Goal: Task Accomplishment & Management: Manage account settings

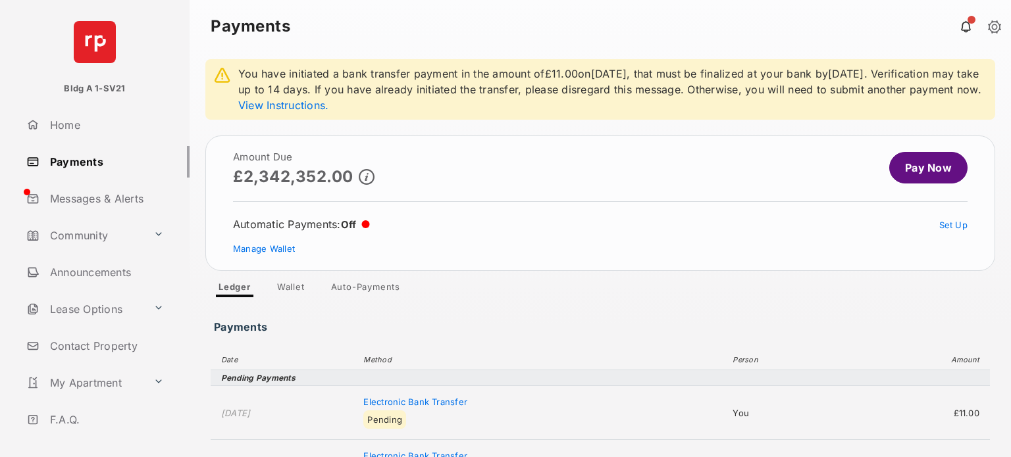
scroll to position [141, 0]
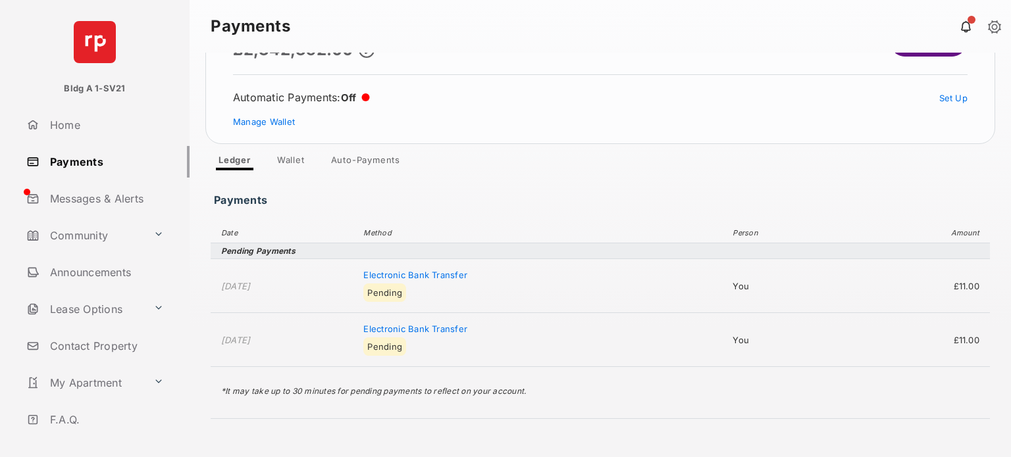
click at [83, 161] on link "Payments" at bounding box center [105, 162] width 168 height 32
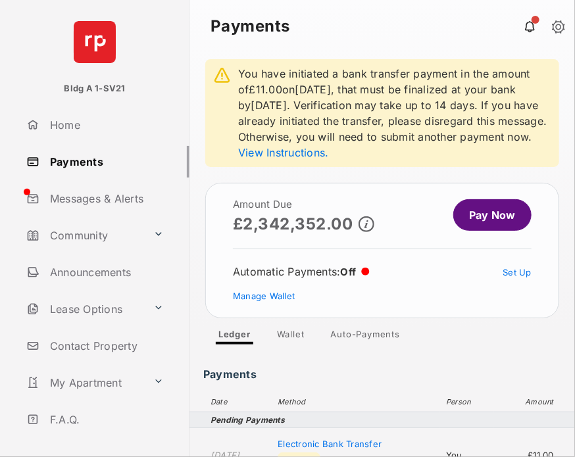
click at [71, 163] on link "Payments" at bounding box center [105, 162] width 168 height 32
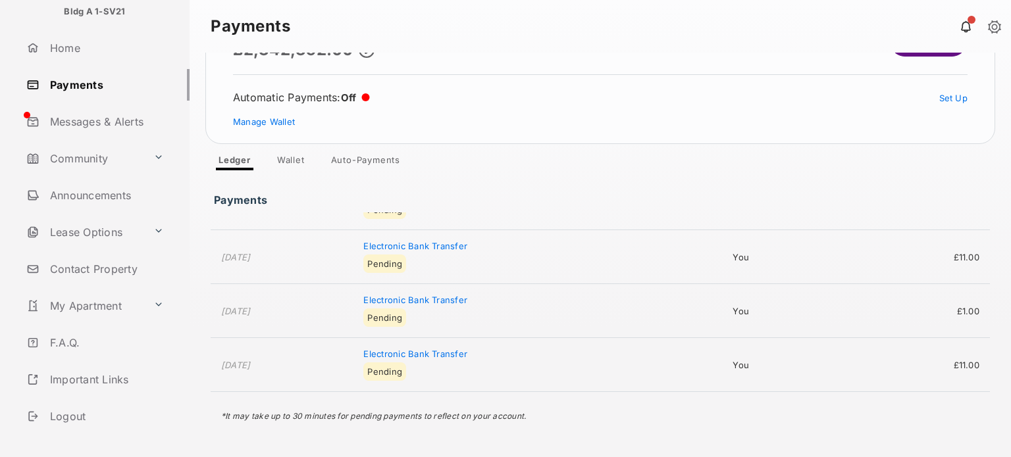
scroll to position [136, 0]
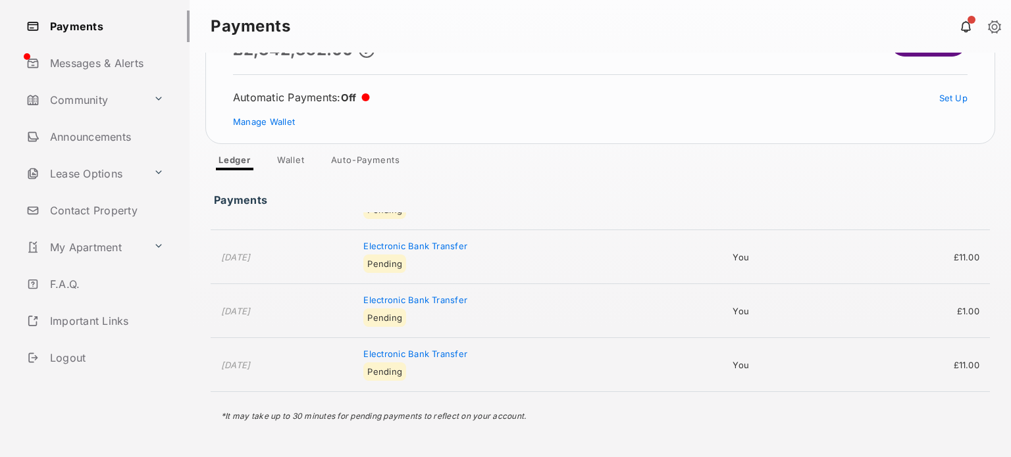
click at [61, 355] on link "Logout" at bounding box center [105, 358] width 168 height 32
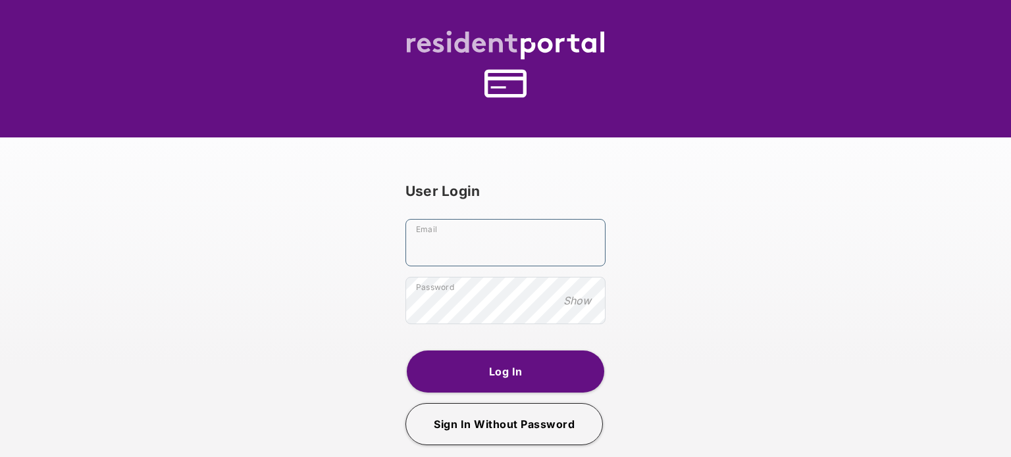
click at [451, 264] on input "Email" at bounding box center [505, 242] width 200 height 47
type input "**********"
click at [492, 359] on button "Log In" at bounding box center [505, 372] width 197 height 42
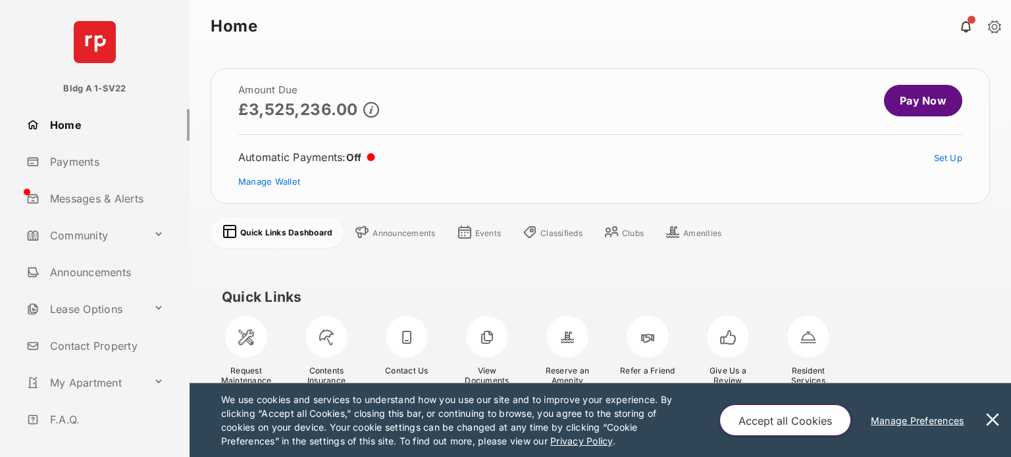
click at [995, 417] on button at bounding box center [992, 421] width 26 height 74
